Goal: Check status: Check status

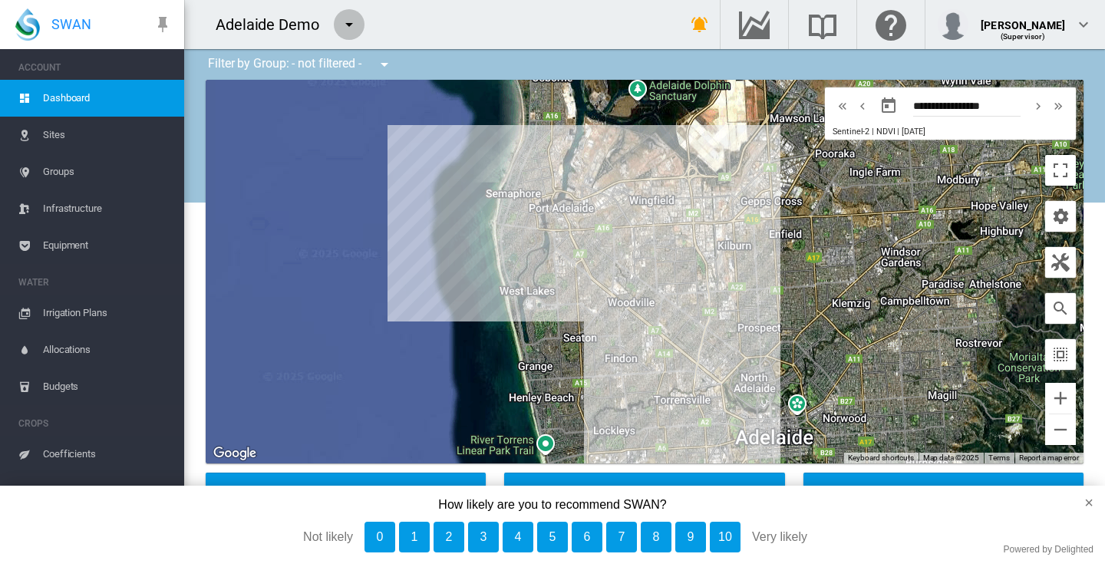
click at [346, 24] on md-icon "icon-menu-down" at bounding box center [349, 24] width 18 height 18
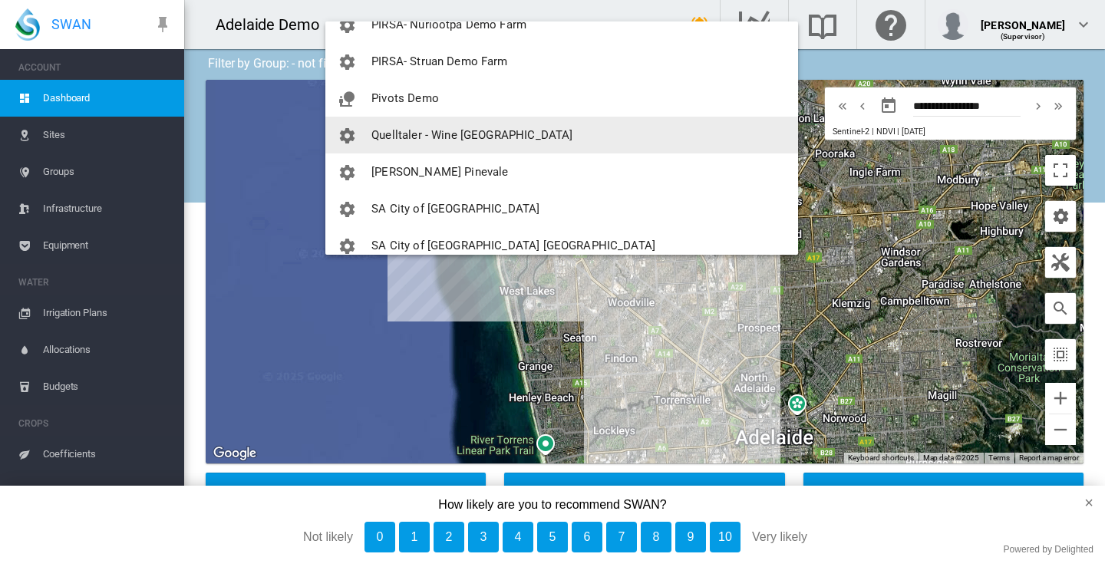
scroll to position [1381, 0]
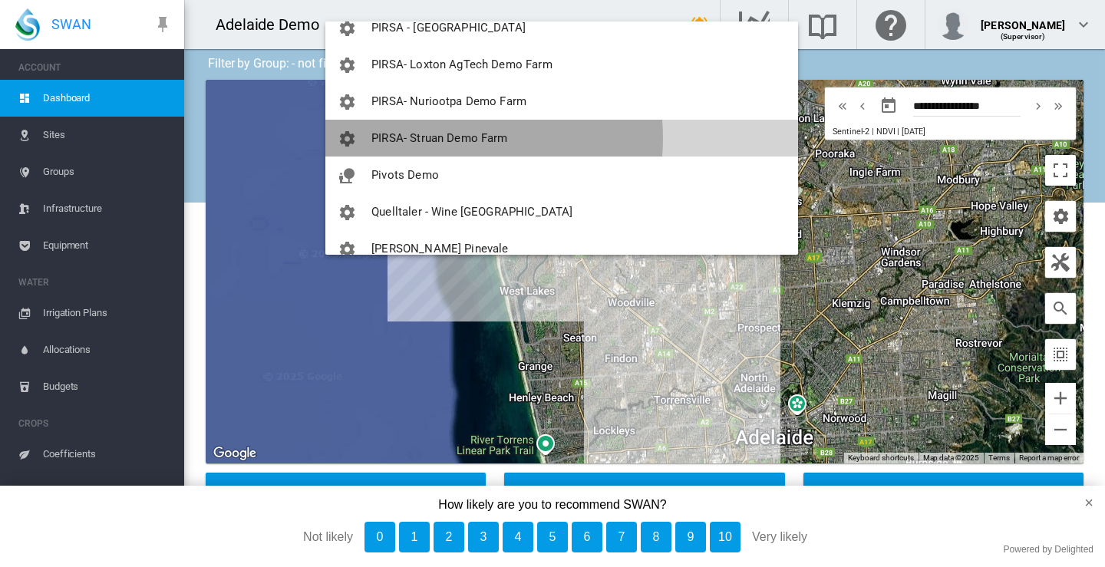
click at [439, 137] on span "PIRSA- Struan Demo Farm" at bounding box center [439, 138] width 136 height 14
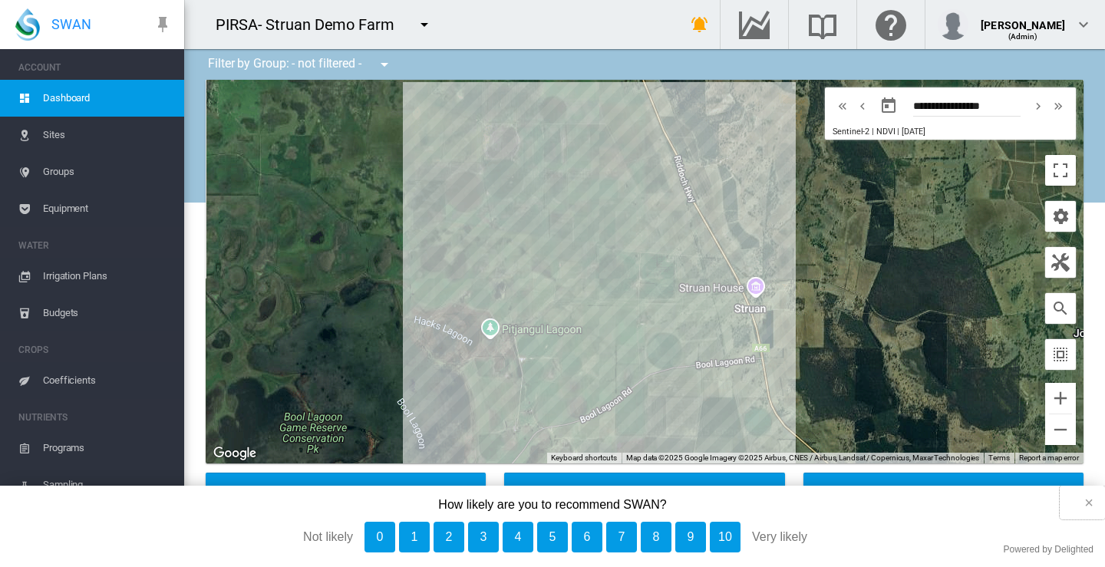
click at [1090, 501] on button "×" at bounding box center [1082, 503] width 45 height 34
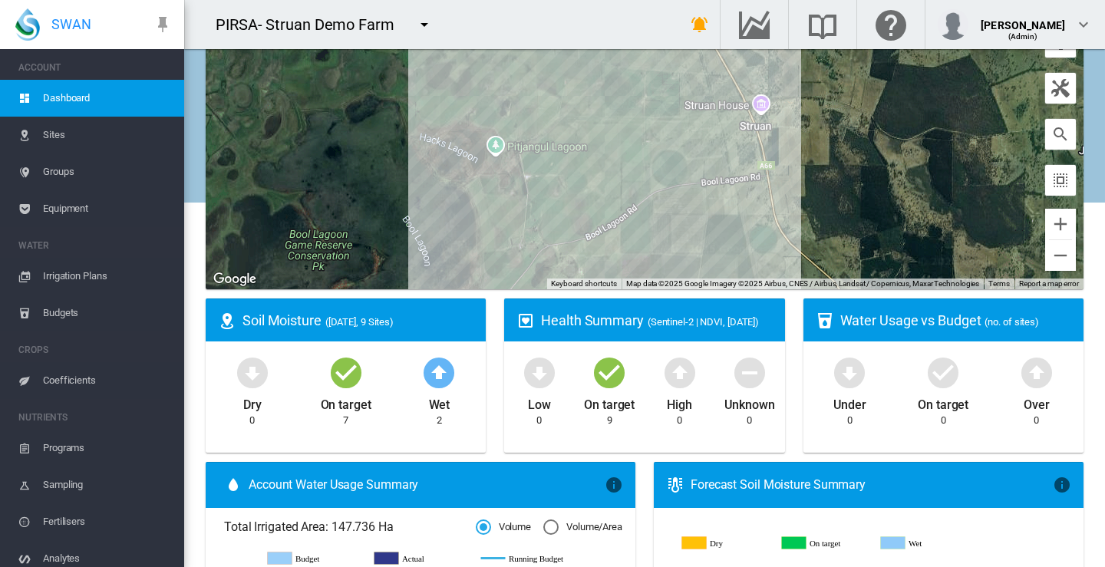
scroll to position [225, 0]
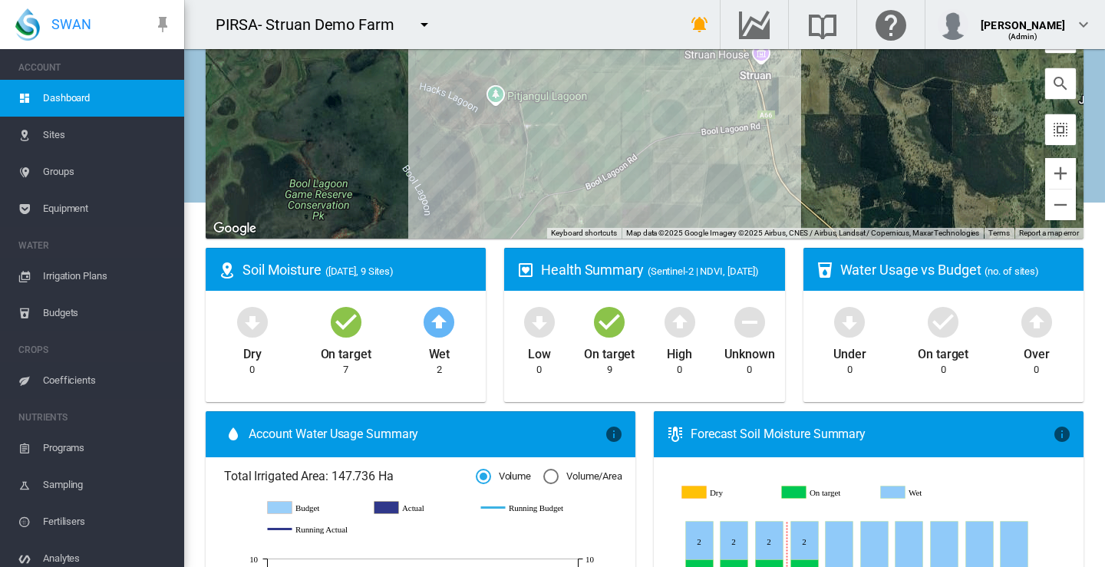
click at [44, 131] on span "Sites" at bounding box center [107, 135] width 129 height 37
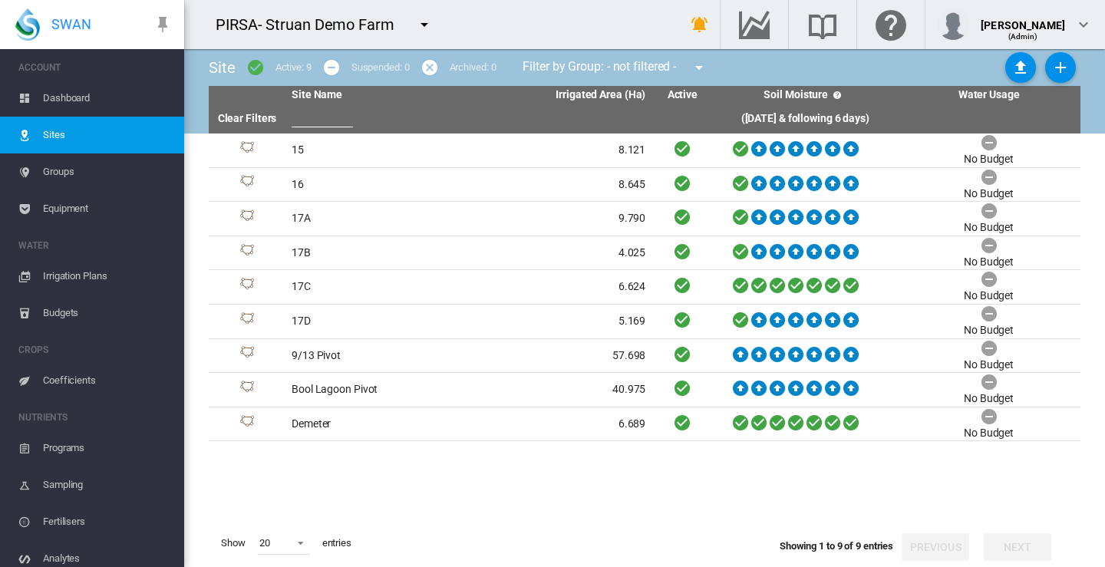
click at [76, 97] on span "Dashboard" at bounding box center [107, 98] width 129 height 37
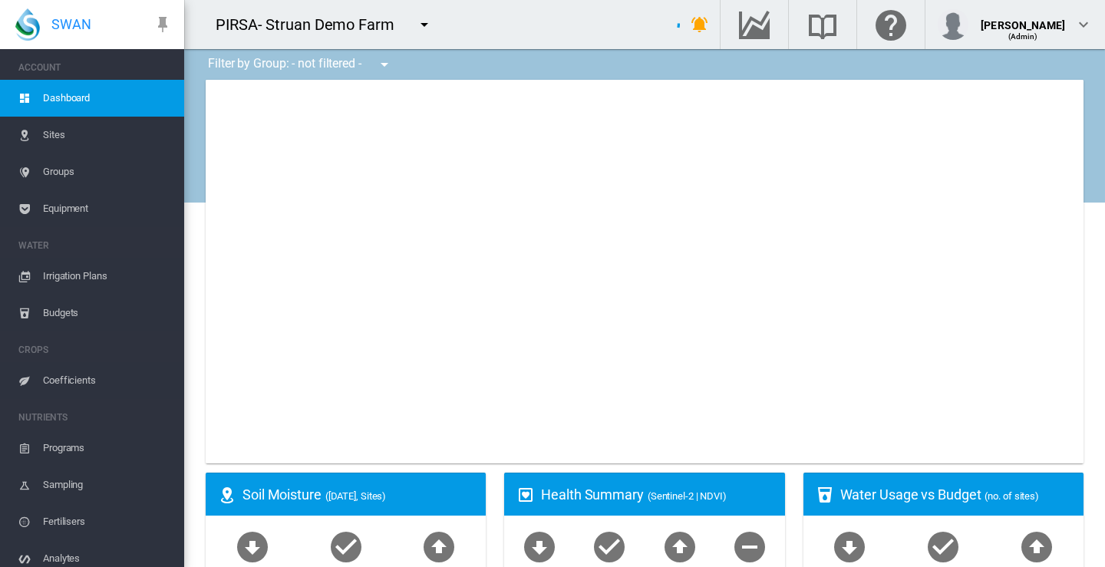
type input "**********"
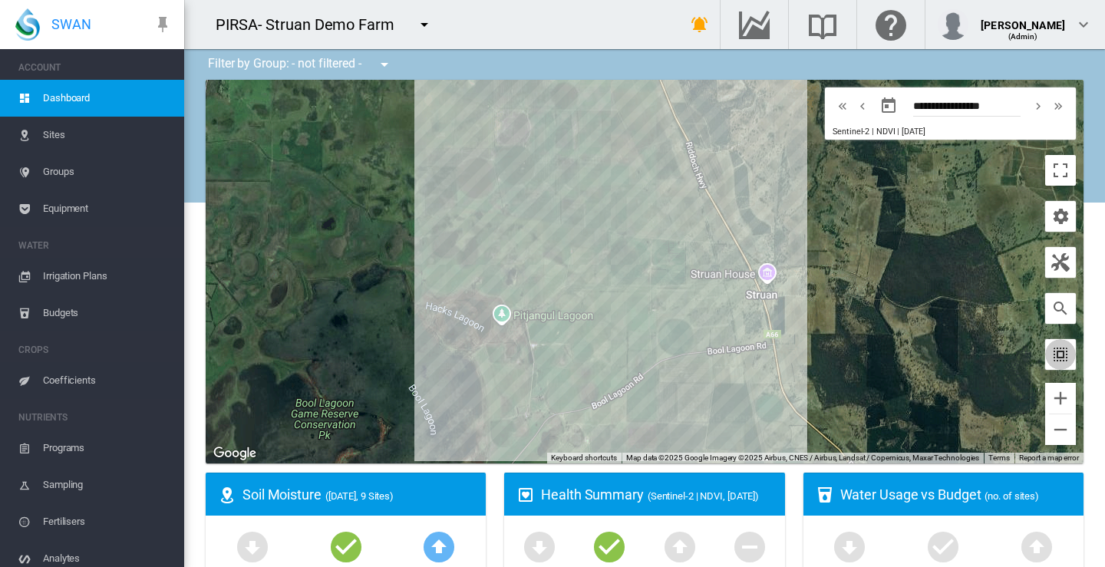
click at [1051, 352] on md-icon "icon-select-all" at bounding box center [1060, 354] width 18 height 18
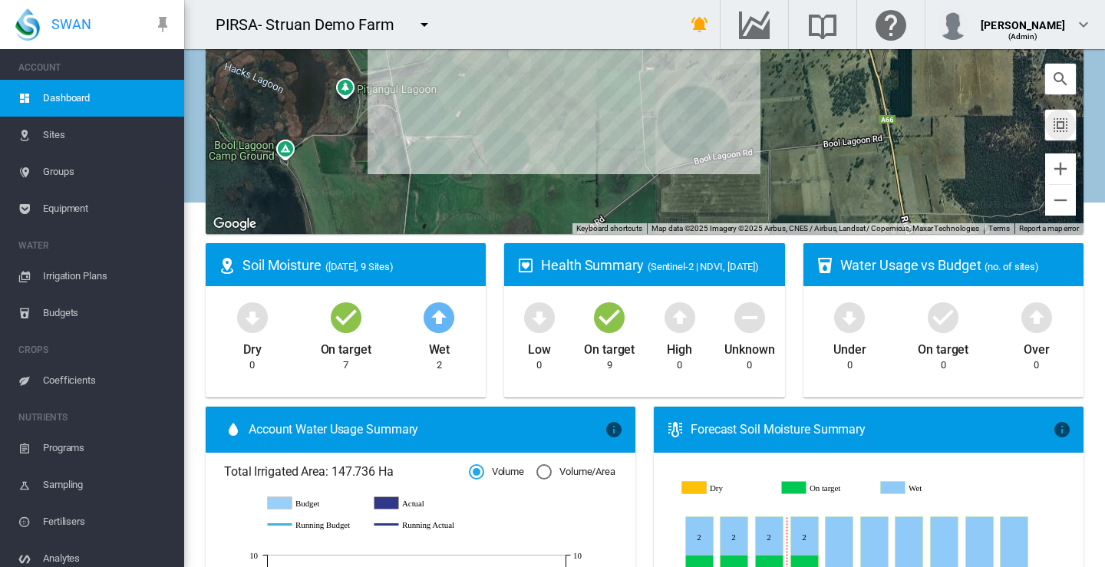
scroll to position [307, 0]
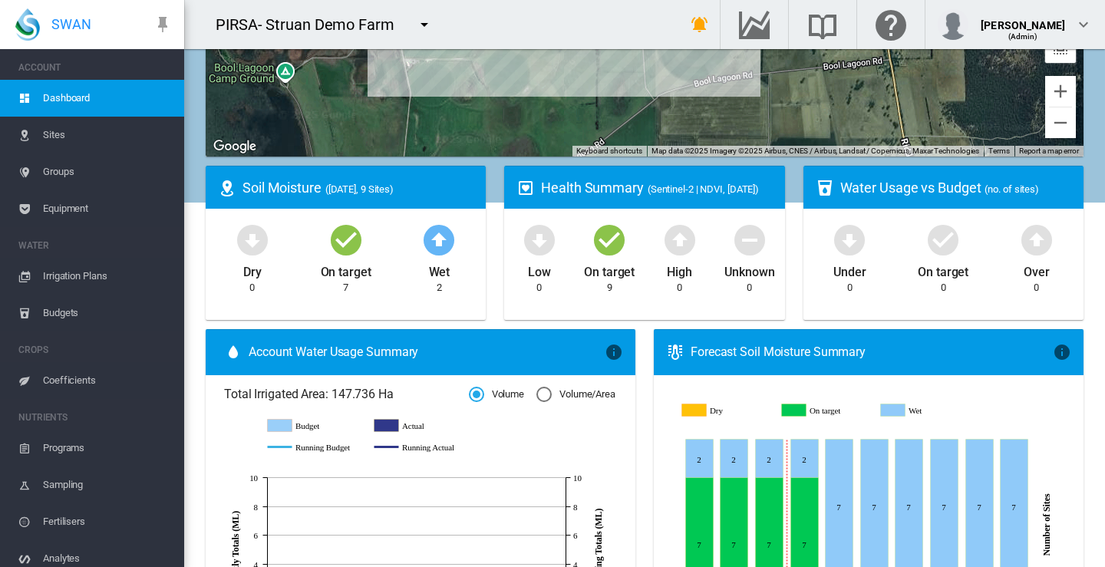
drag, startPoint x: 361, startPoint y: 395, endPoint x: 503, endPoint y: 435, distance: 146.7
click at [503, 435] on icon at bounding box center [417, 436] width 299 height 50
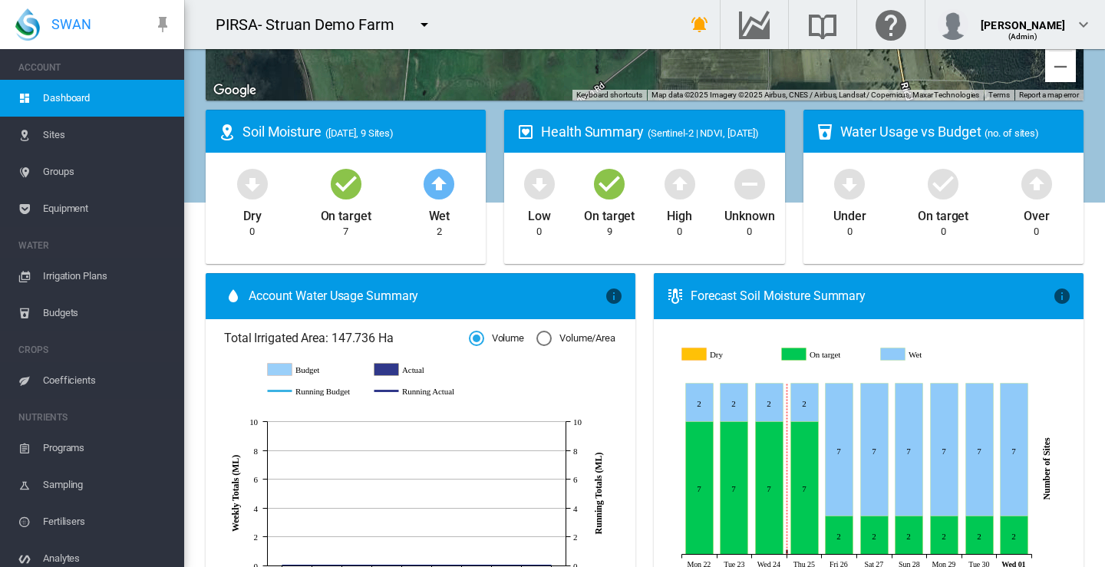
scroll to position [384, 0]
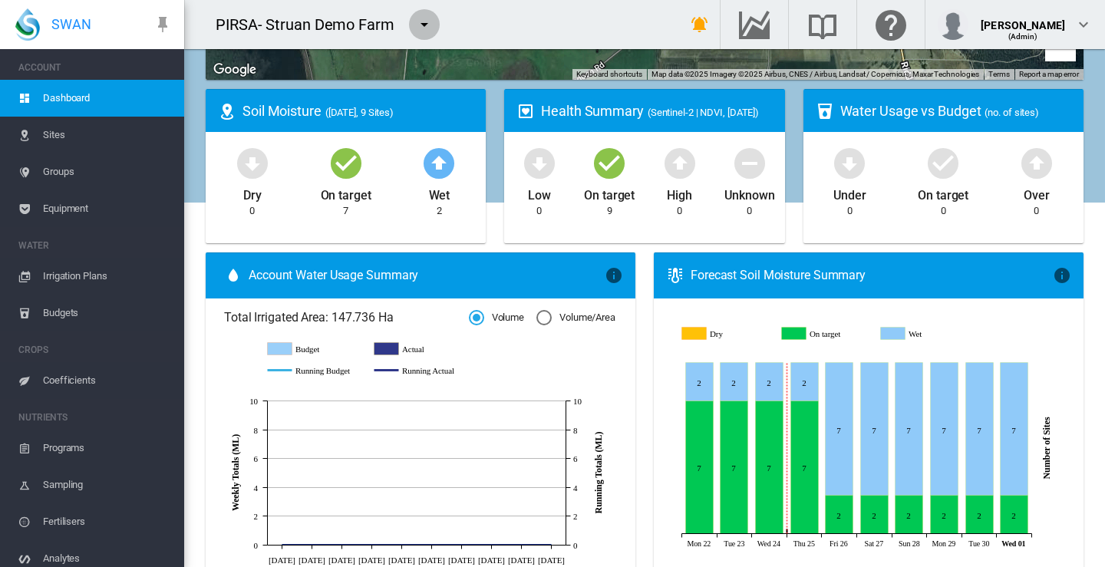
click at [426, 25] on md-icon "icon-menu-down" at bounding box center [424, 24] width 18 height 18
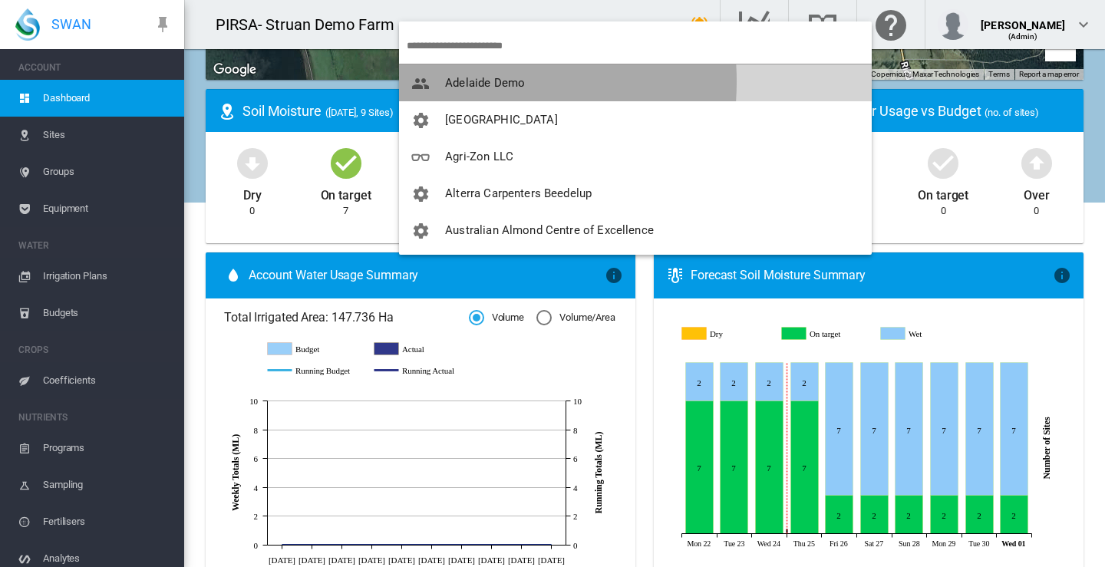
click at [460, 81] on span "Adelaide Demo" at bounding box center [485, 83] width 80 height 14
